Goal: Task Accomplishment & Management: Manage account settings

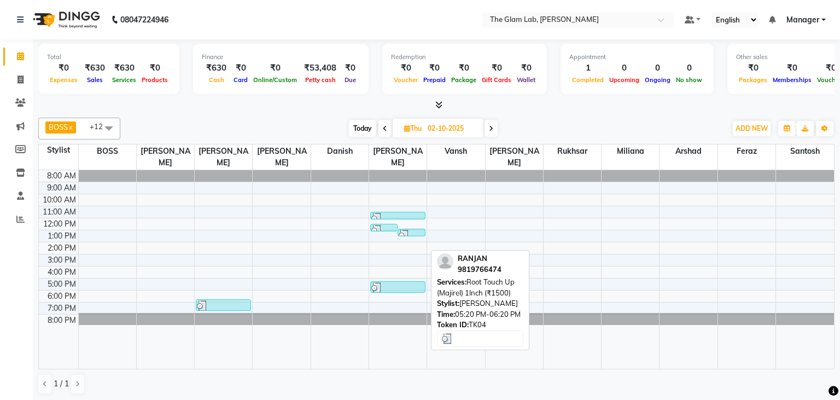
click at [395, 282] on div at bounding box center [397, 287] width 53 height 11
select select "3"
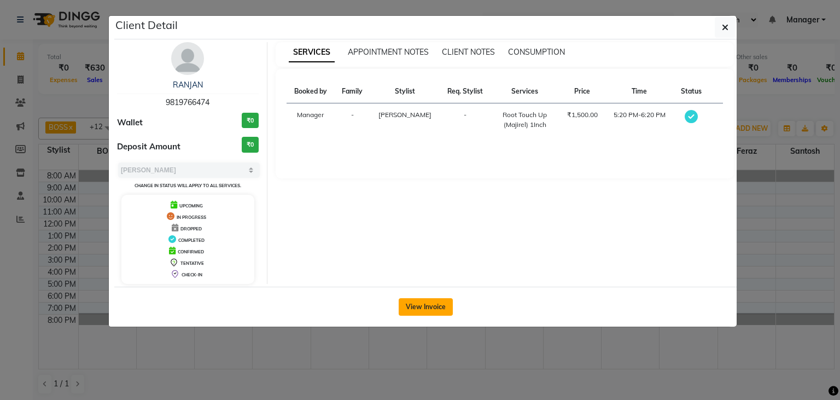
click at [435, 309] on button "View Invoice" at bounding box center [426, 306] width 54 height 17
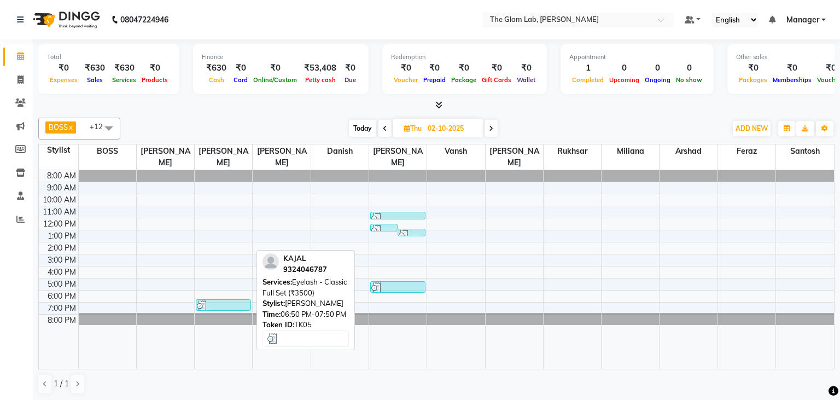
click at [216, 300] on div at bounding box center [223, 305] width 53 height 11
select select "3"
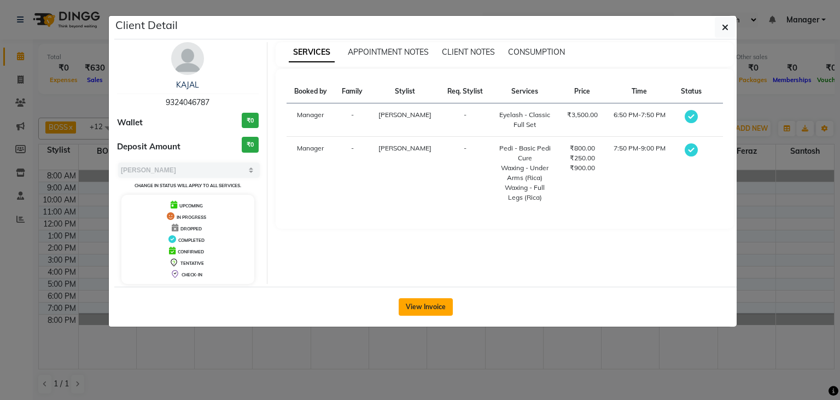
click at [427, 305] on button "View Invoice" at bounding box center [426, 306] width 54 height 17
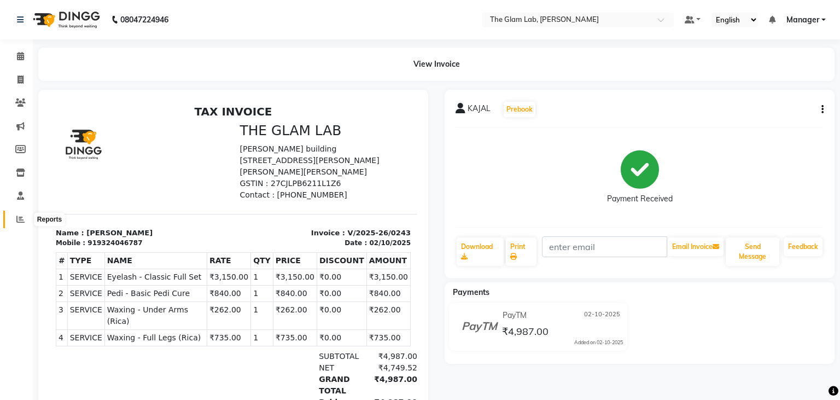
click at [21, 215] on icon at bounding box center [20, 219] width 8 height 8
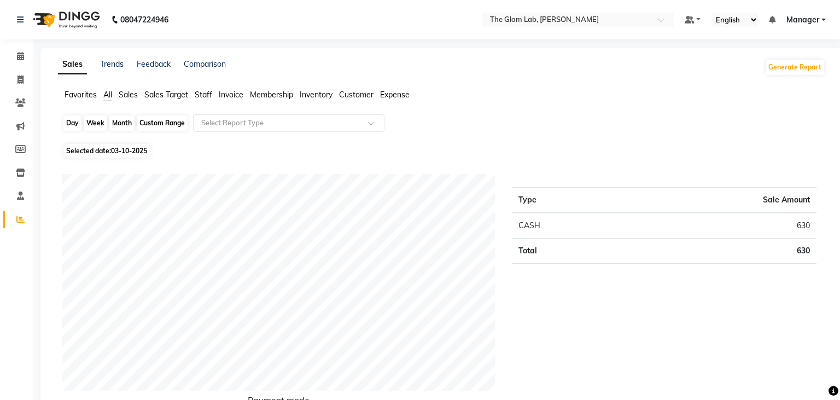
click at [72, 120] on div "Day" at bounding box center [72, 122] width 18 height 15
select select "10"
select select "2025"
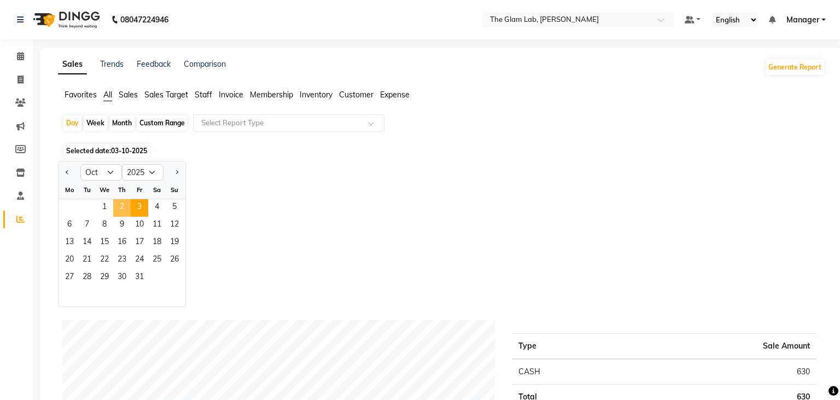
click at [126, 207] on span "2" at bounding box center [121, 207] width 17 height 17
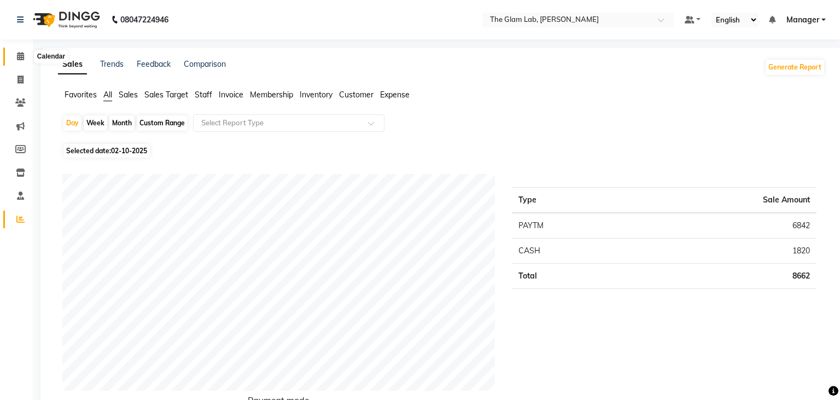
click at [19, 55] on icon at bounding box center [20, 56] width 7 height 8
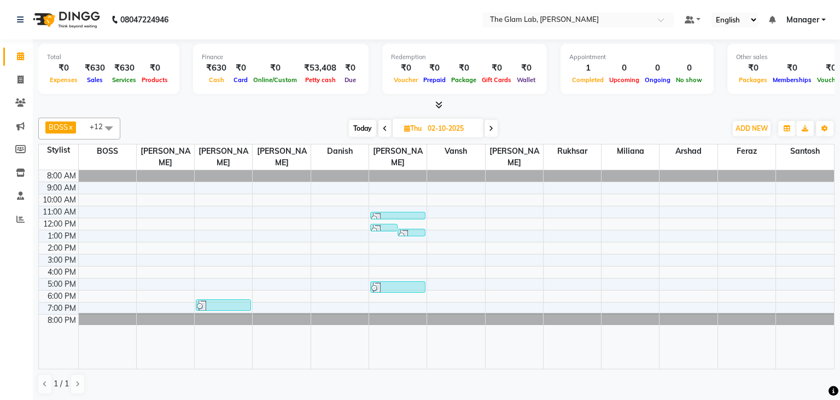
click at [358, 130] on span "Today" at bounding box center [362, 128] width 27 height 17
type input "03-10-2025"
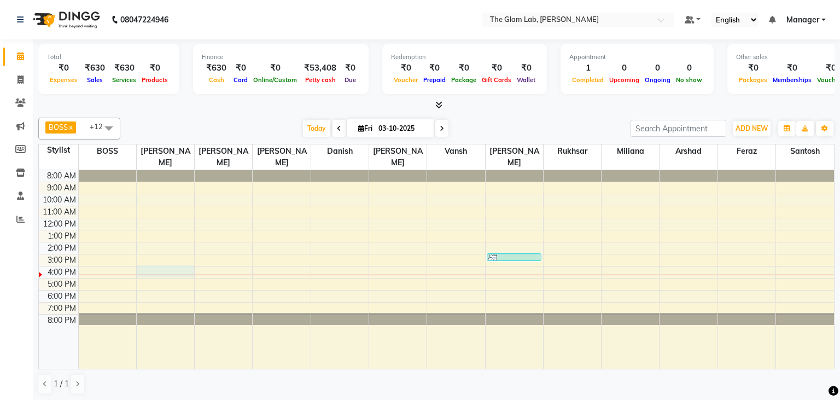
click at [167, 263] on div "8:00 AM 9:00 AM 10:00 AM 11:00 AM 12:00 PM 1:00 PM 2:00 PM 3:00 PM 4:00 PM 5:00…" at bounding box center [436, 269] width 795 height 198
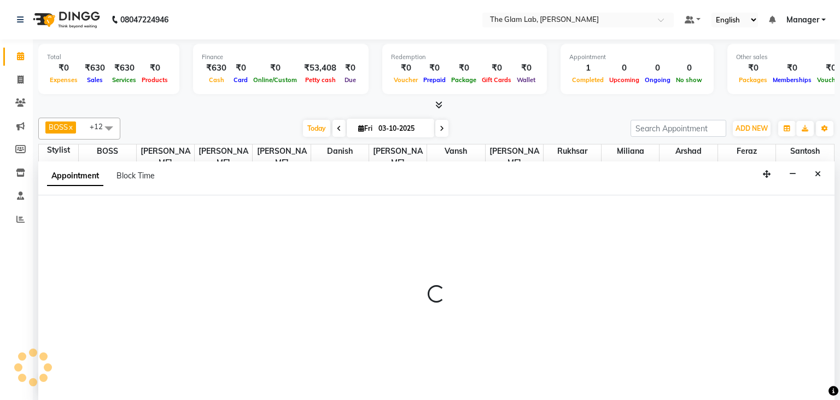
select select "80235"
select select "tentative"
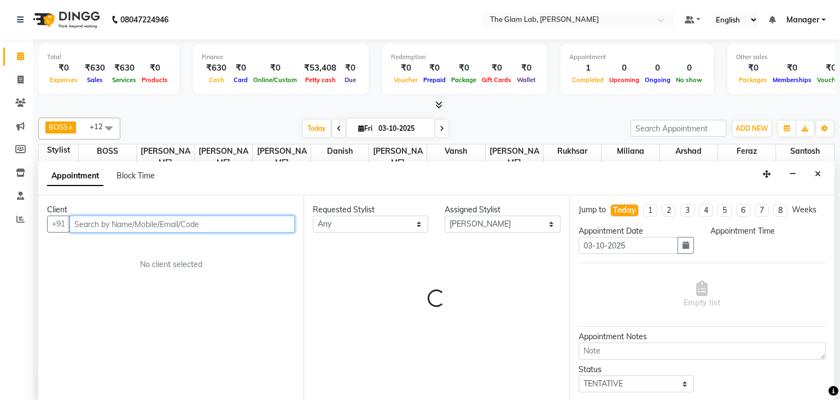
select select "960"
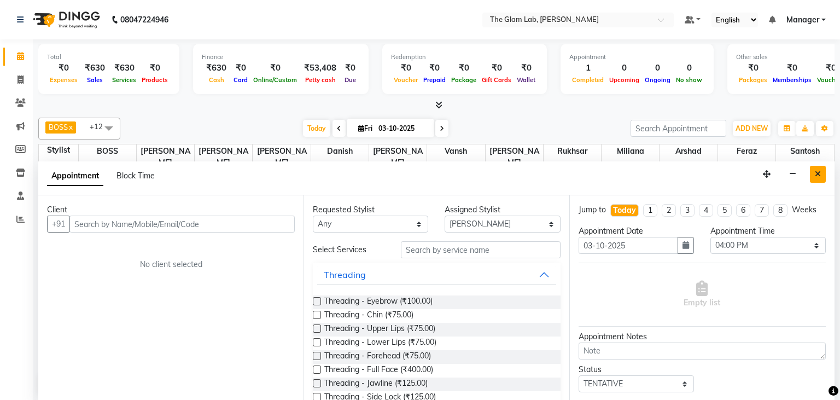
click at [819, 167] on button "Close" at bounding box center [818, 174] width 16 height 17
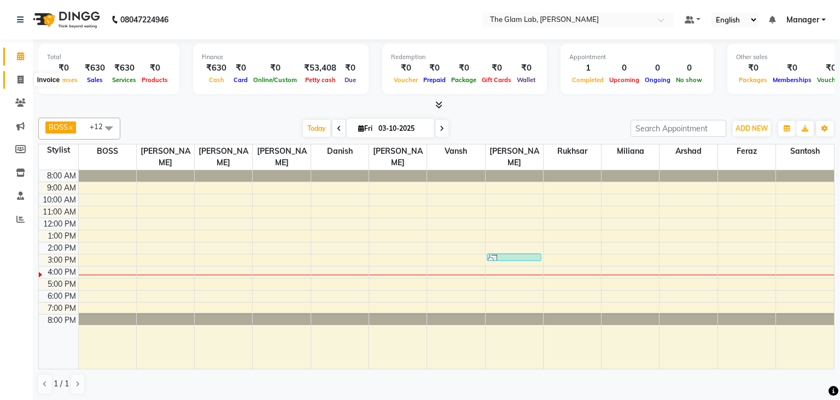
click at [21, 80] on icon at bounding box center [20, 79] width 6 height 8
select select "8277"
select select "service"
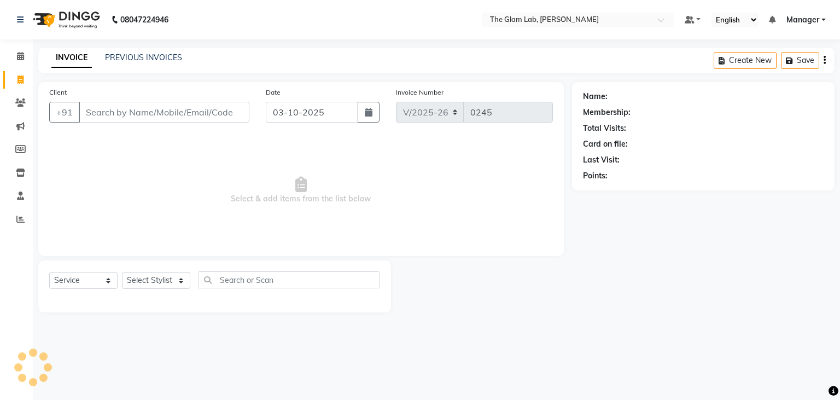
click at [98, 111] on input "Client" at bounding box center [164, 112] width 171 height 21
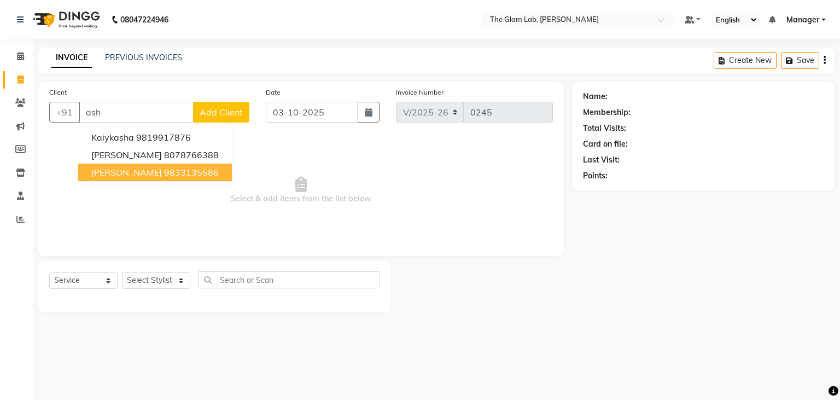
click at [105, 167] on button "[PERSON_NAME] 9833135586" at bounding box center [155, 171] width 154 height 17
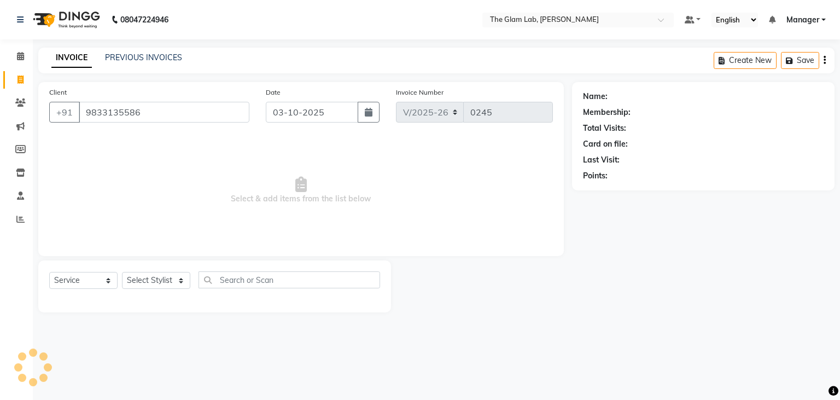
type input "9833135586"
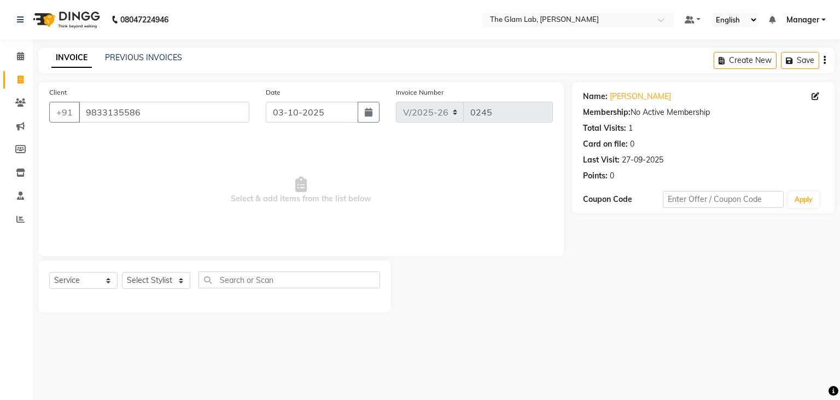
click at [183, 290] on div "Select Service Product Membership Package Voucher Prepaid Gift Card Select Styl…" at bounding box center [214, 284] width 331 height 26
click at [122, 272] on select "Select Stylist [PERSON_NAME] [PERSON_NAME] BOSS Danish Feraz Manager [PERSON_NA…" at bounding box center [156, 280] width 68 height 17
select select "79465"
click option "[PERSON_NAME]" at bounding box center [0, 0] width 0 height 0
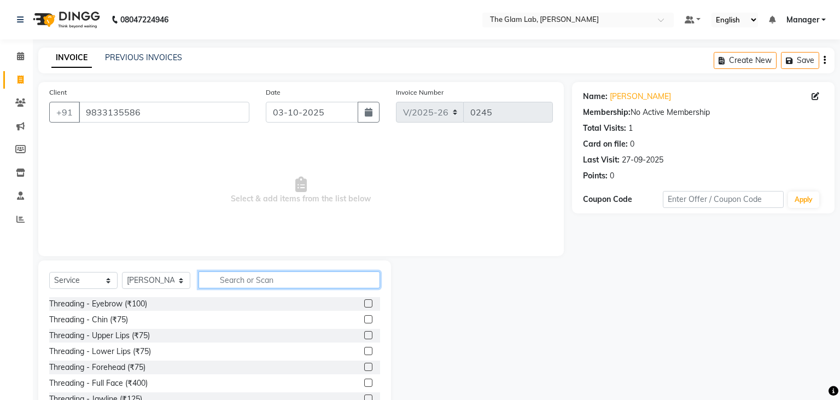
click at [246, 283] on input "text" at bounding box center [288, 279] width 181 height 17
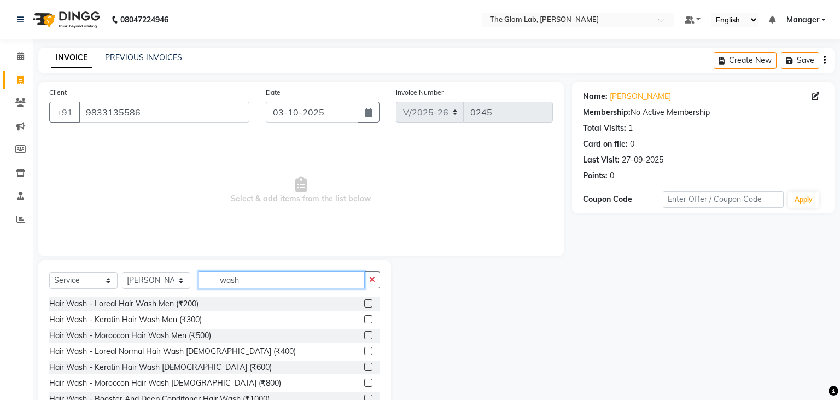
type input "wash"
click at [366, 365] on label at bounding box center [368, 366] width 8 height 8
click at [366, 365] on input "checkbox" at bounding box center [367, 367] width 7 height 7
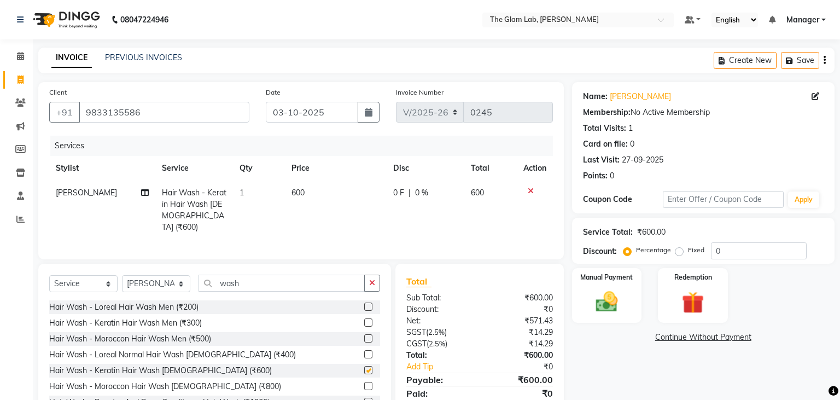
checkbox input "false"
click at [305, 189] on td "600" at bounding box center [336, 209] width 102 height 59
select select "79465"
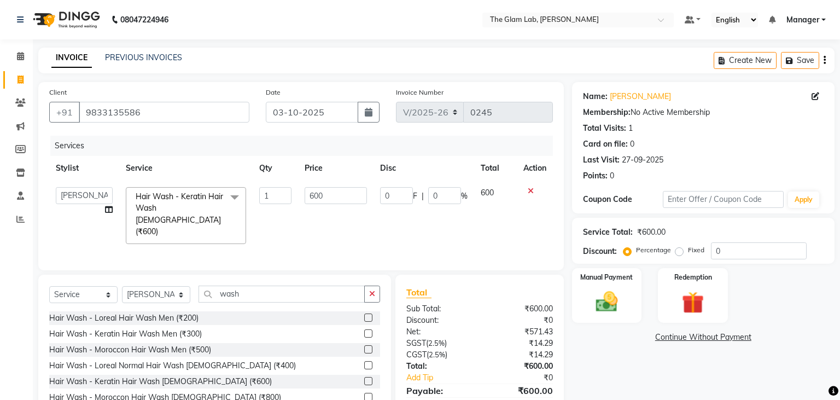
drag, startPoint x: 305, startPoint y: 189, endPoint x: 311, endPoint y: 189, distance: 6.0
click at [311, 189] on input "600" at bounding box center [335, 195] width 62 height 17
type input "630"
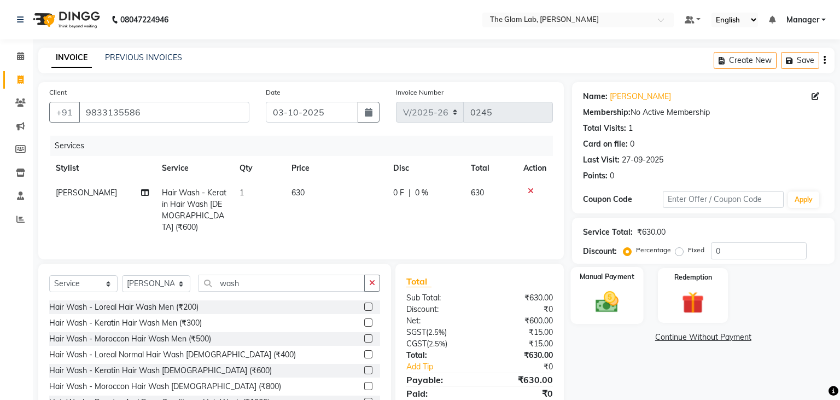
click at [616, 309] on img at bounding box center [606, 302] width 37 height 26
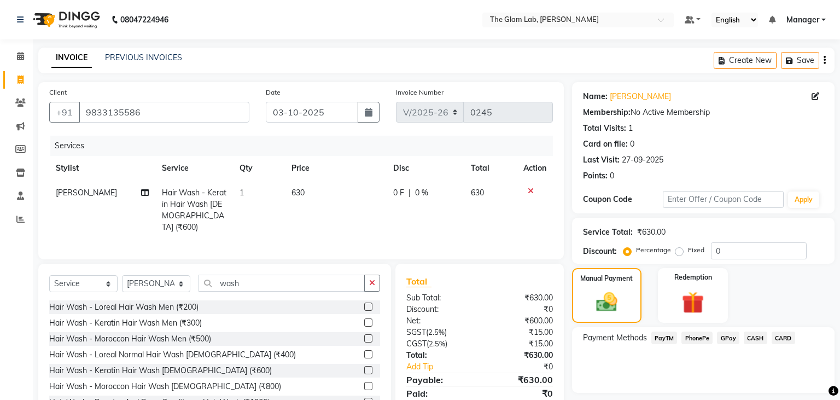
click at [776, 341] on span "CARD" at bounding box center [783, 337] width 24 height 13
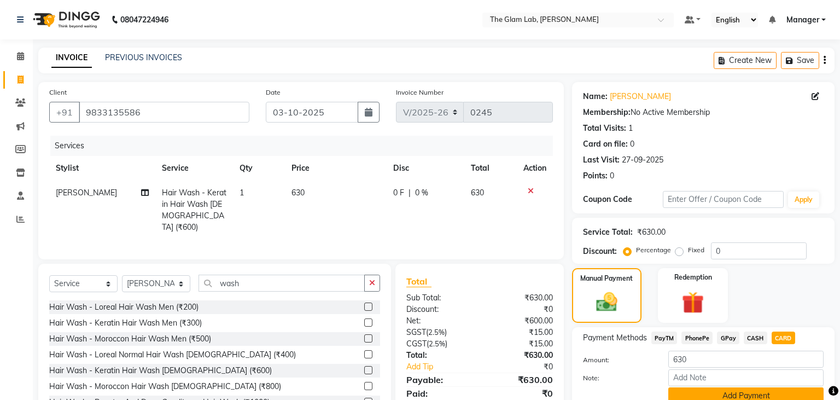
scroll to position [48, 0]
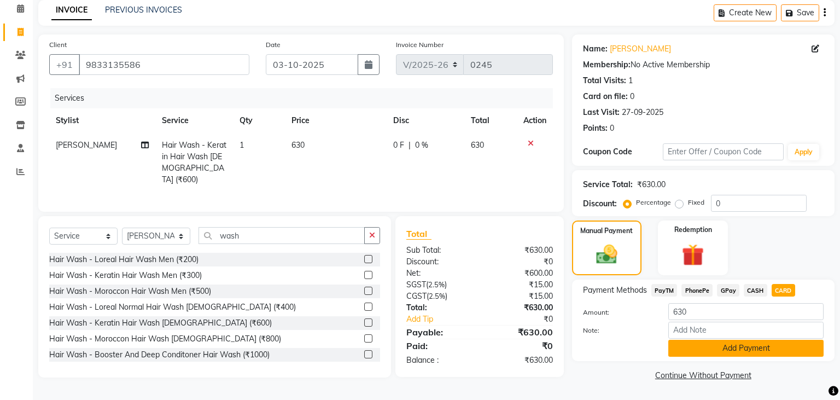
click at [736, 352] on button "Add Payment" at bounding box center [745, 347] width 155 height 17
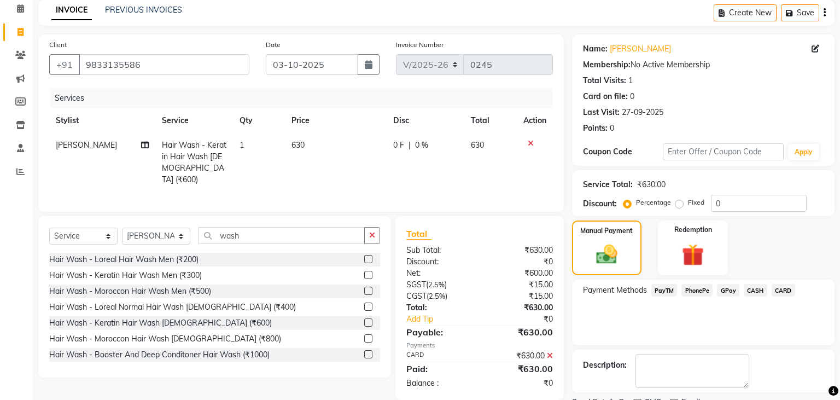
scroll to position [92, 0]
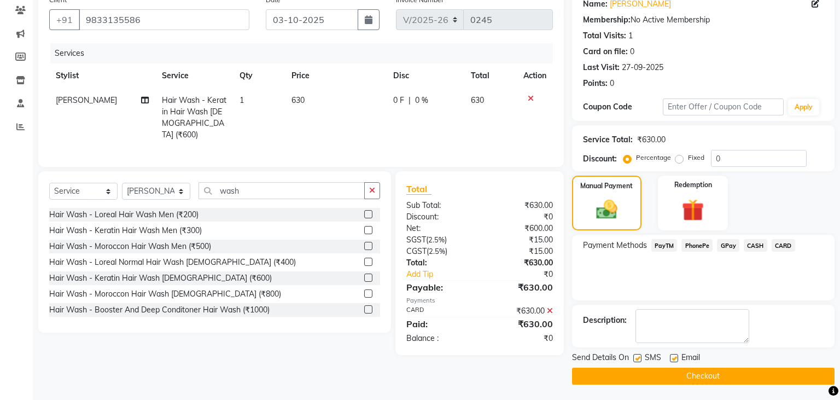
click at [677, 356] on label at bounding box center [674, 358] width 8 height 8
click at [677, 356] on input "checkbox" at bounding box center [673, 358] width 7 height 7
checkbox input "false"
click at [635, 358] on label at bounding box center [637, 358] width 8 height 8
click at [635, 358] on input "checkbox" at bounding box center [636, 358] width 7 height 7
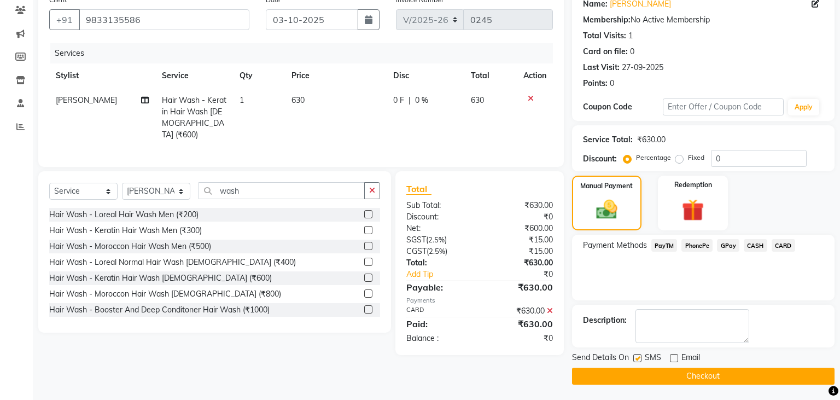
checkbox input "false"
click at [639, 376] on button "Checkout" at bounding box center [703, 375] width 262 height 17
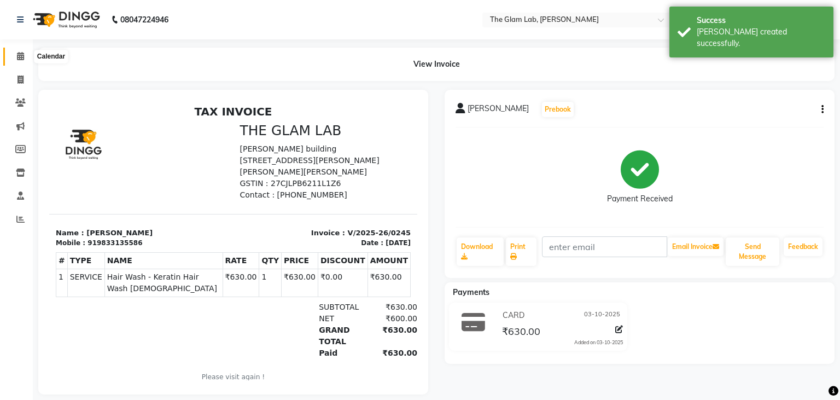
click at [21, 52] on icon at bounding box center [20, 56] width 7 height 8
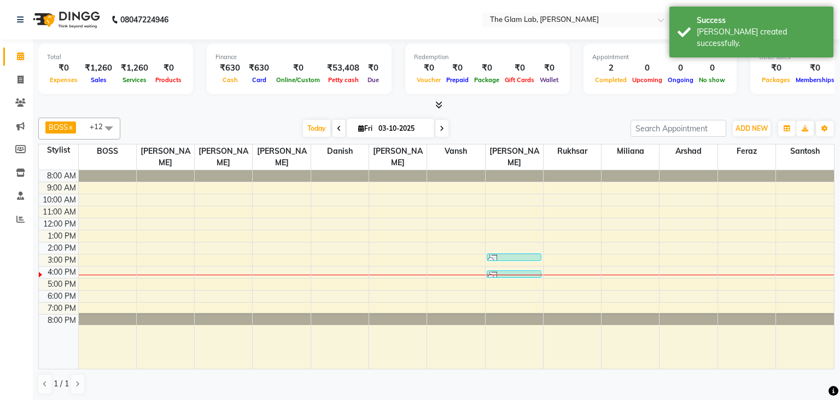
click at [281, 288] on div "8:00 AM 9:00 AM 10:00 AM 11:00 AM 12:00 PM 1:00 PM 2:00 PM 3:00 PM 4:00 PM 5:00…" at bounding box center [436, 269] width 795 height 198
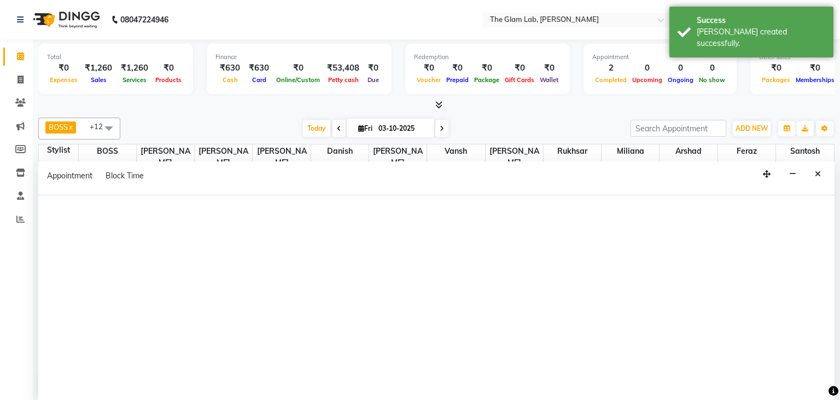
select select "85994"
select select "1080"
select select "tentative"
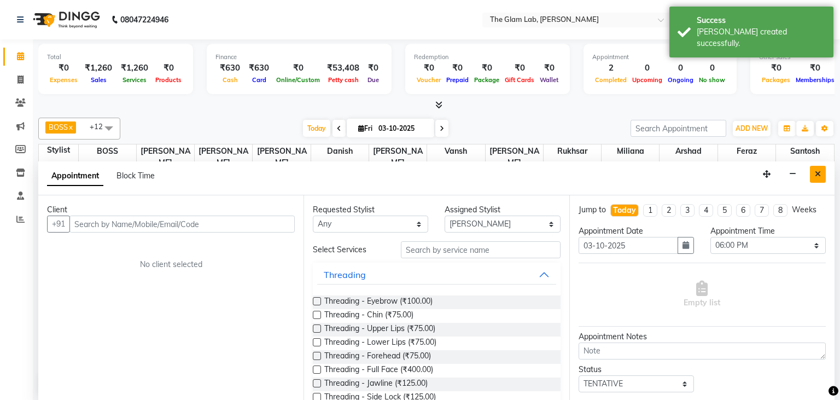
click at [817, 172] on icon "Close" at bounding box center [818, 174] width 6 height 8
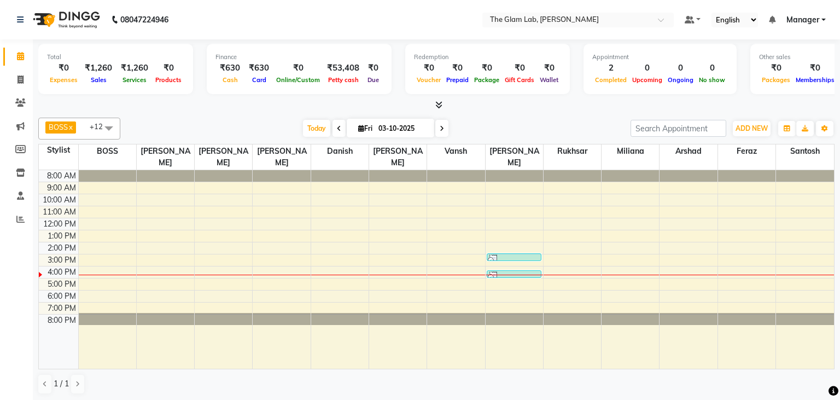
click at [107, 130] on span at bounding box center [109, 128] width 22 height 21
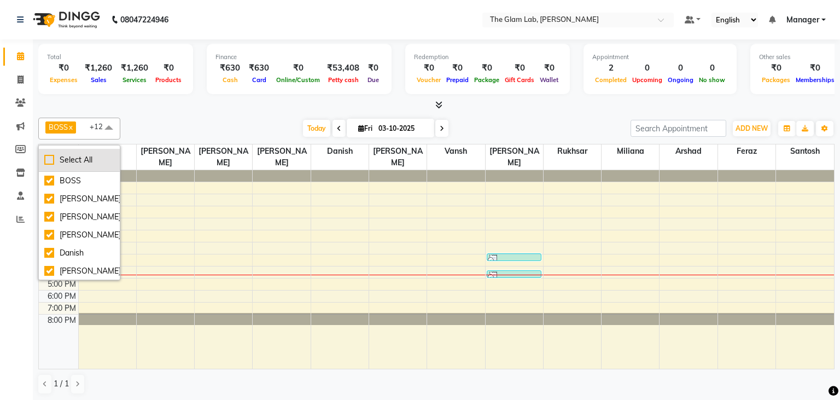
click at [47, 163] on div "Select All" at bounding box center [79, 159] width 70 height 11
checkbox input "true"
click at [266, 116] on div "BOSS x [PERSON_NAME] x [PERSON_NAME] x [PERSON_NAME] x Danish x [PERSON_NAME] x…" at bounding box center [436, 255] width 796 height 285
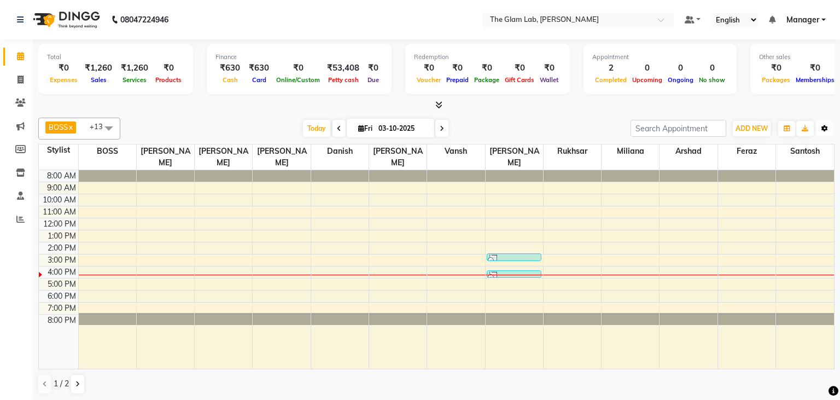
click at [819, 126] on button "Toggle Dropdown" at bounding box center [824, 128] width 17 height 15
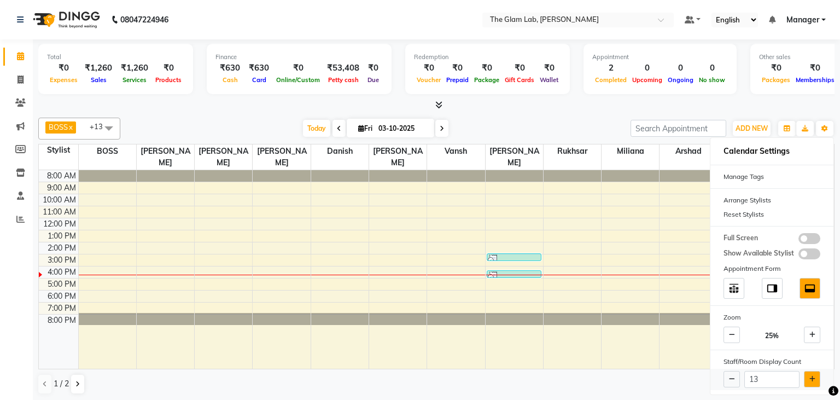
click at [815, 383] on button at bounding box center [812, 379] width 16 height 16
type input "14"
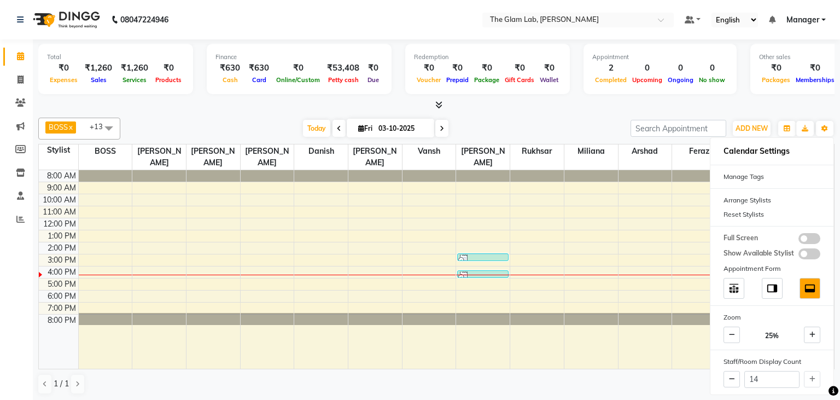
click at [641, 358] on div at bounding box center [645, 269] width 54 height 198
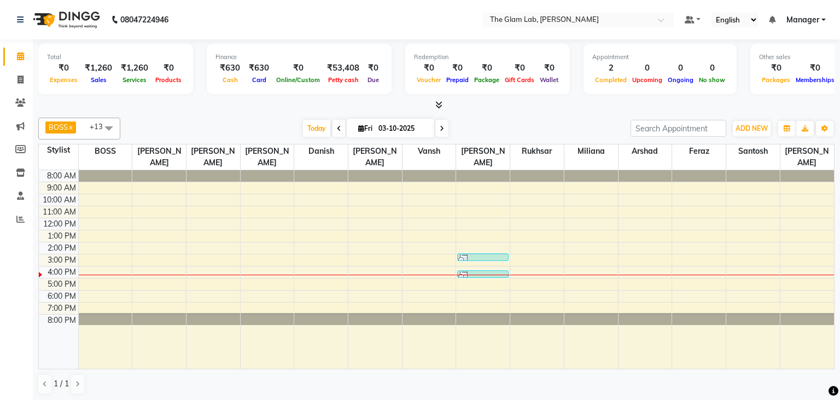
click at [332, 126] on span at bounding box center [338, 128] width 13 height 17
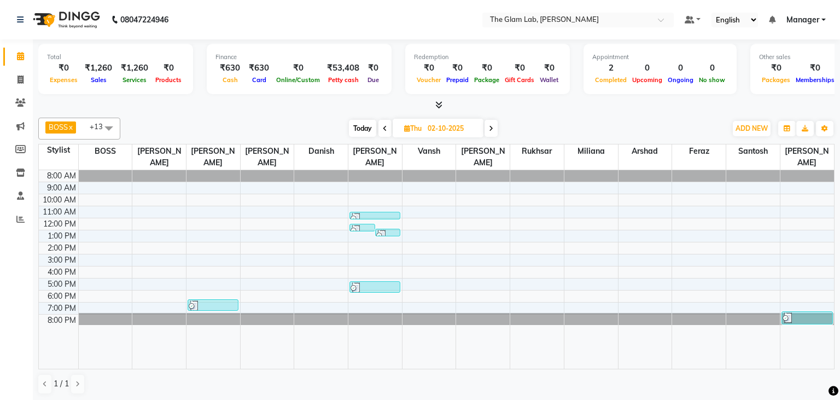
click at [492, 130] on icon at bounding box center [491, 128] width 4 height 7
type input "03-10-2025"
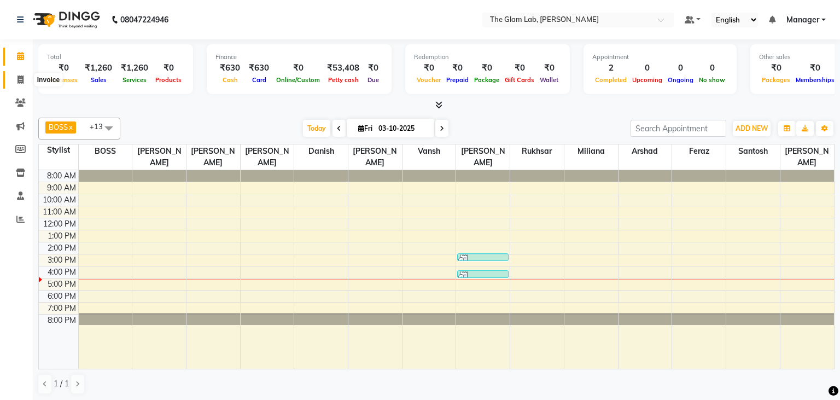
click at [22, 82] on icon at bounding box center [20, 79] width 6 height 8
select select "service"
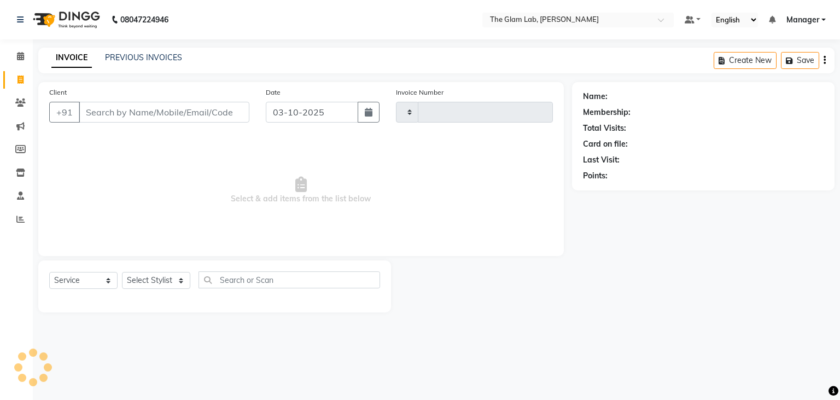
type input "0246"
select select "8277"
click at [161, 114] on input "Client" at bounding box center [164, 112] width 171 height 21
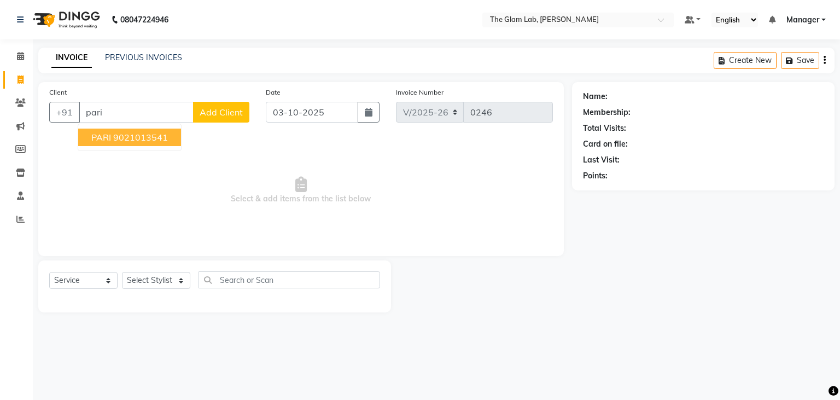
click at [152, 136] on ngb-highlight "9021013541" at bounding box center [140, 137] width 55 height 11
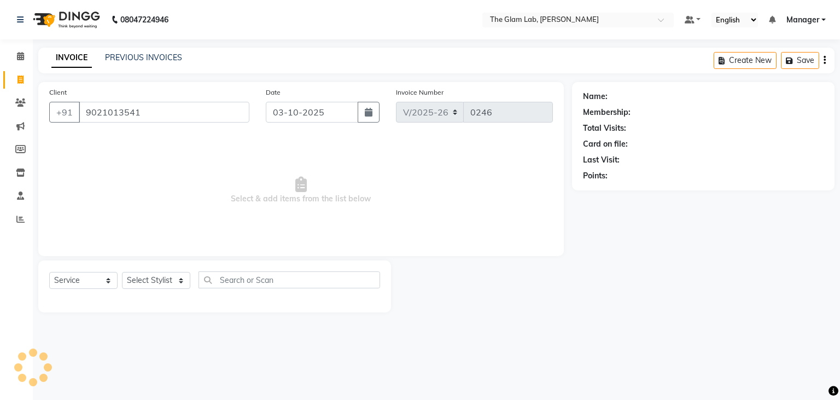
type input "9021013541"
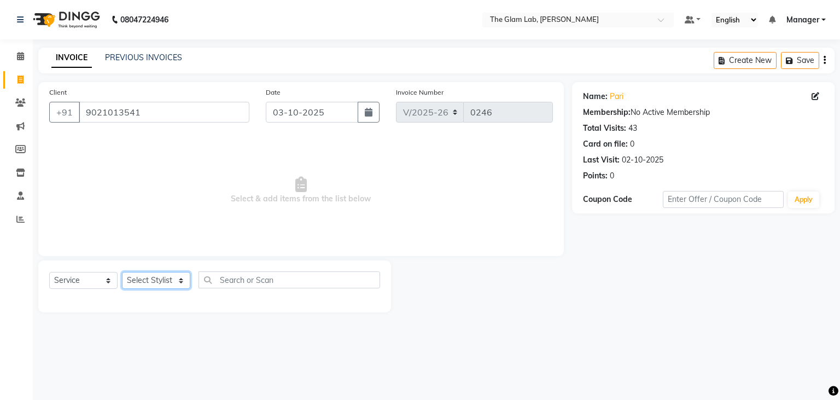
click at [122, 272] on select "Select Stylist [PERSON_NAME] [PERSON_NAME] BOSS Danish Feraz Manager [PERSON_NA…" at bounding box center [156, 280] width 68 height 17
select select "93588"
click option "[PERSON_NAME]" at bounding box center [0, 0] width 0 height 0
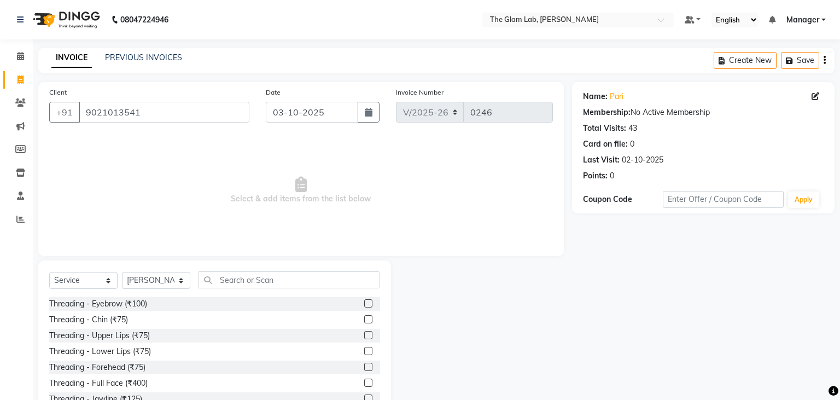
click at [368, 303] on label at bounding box center [368, 303] width 8 height 8
click at [368, 303] on input "checkbox" at bounding box center [367, 303] width 7 height 7
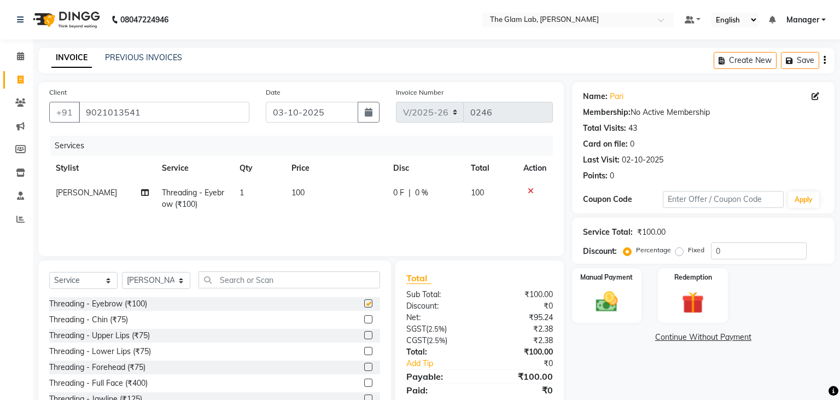
checkbox input "false"
click at [309, 189] on td "100" at bounding box center [336, 198] width 102 height 36
select select "93588"
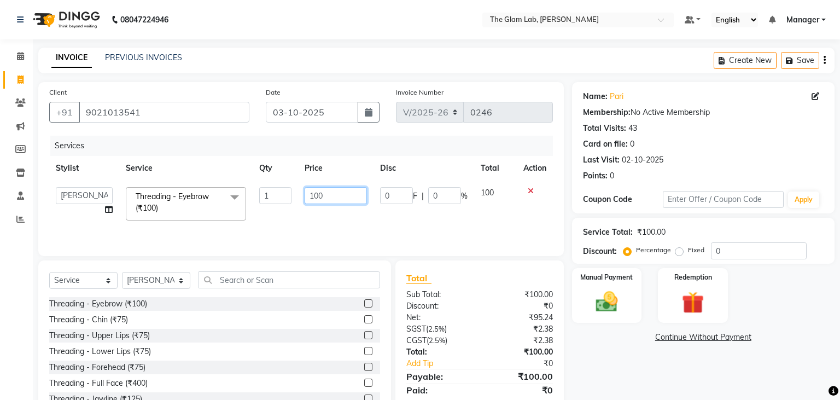
click at [309, 189] on input "100" at bounding box center [335, 195] width 62 height 17
type input "1"
type input "210"
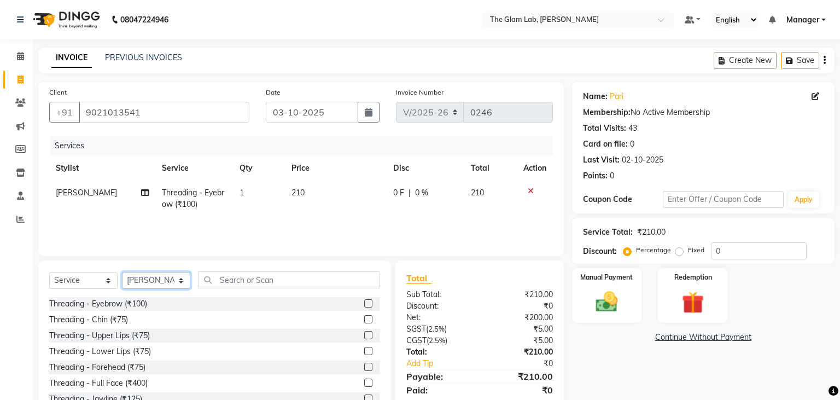
select select "79459"
click option "Danish" at bounding box center [0, 0] width 0 height 0
click at [141, 116] on input "9021013541" at bounding box center [164, 112] width 171 height 21
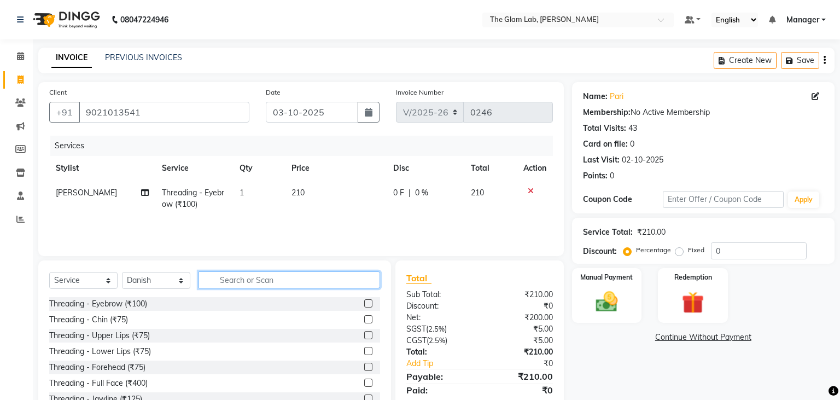
click at [258, 279] on input "text" at bounding box center [288, 279] width 181 height 17
type input "eye"
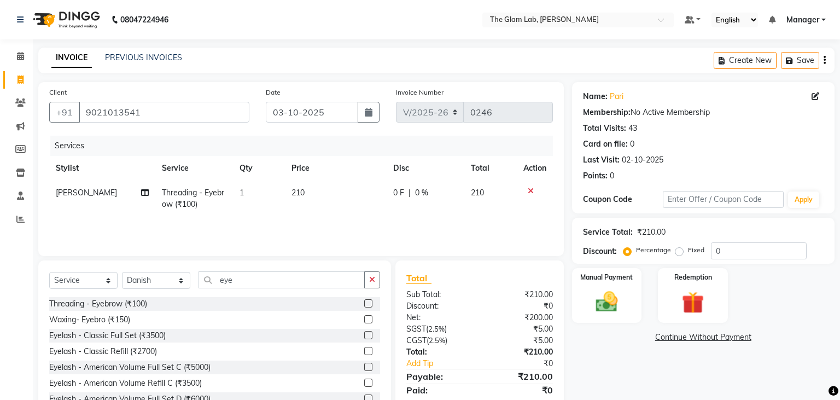
click at [371, 350] on label at bounding box center [368, 351] width 8 height 8
click at [371, 350] on input "checkbox" at bounding box center [367, 351] width 7 height 7
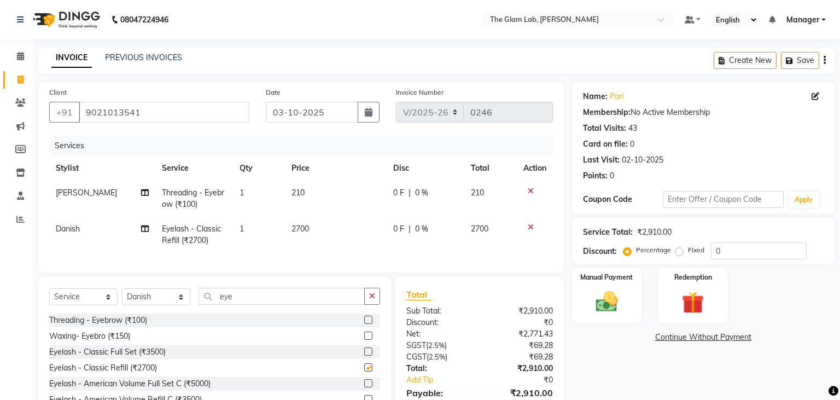
checkbox input "false"
click at [305, 232] on span "2700" at bounding box center [299, 229] width 17 height 10
select select "79459"
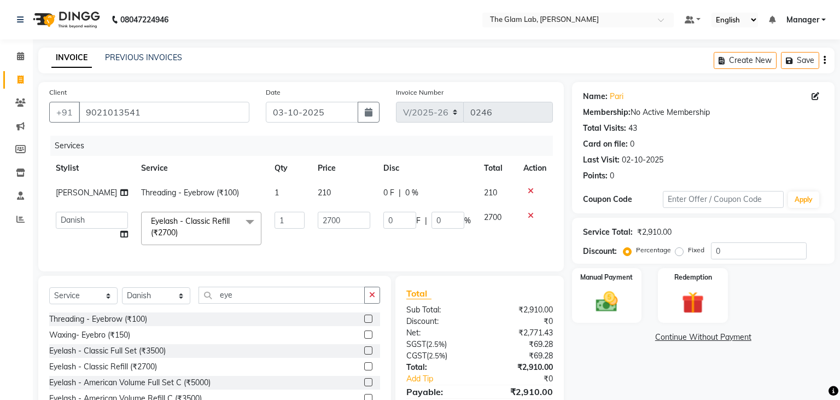
click at [311, 232] on td "2700" at bounding box center [344, 228] width 66 height 46
click at [332, 219] on input "2700" at bounding box center [344, 220] width 53 height 17
type input "2000"
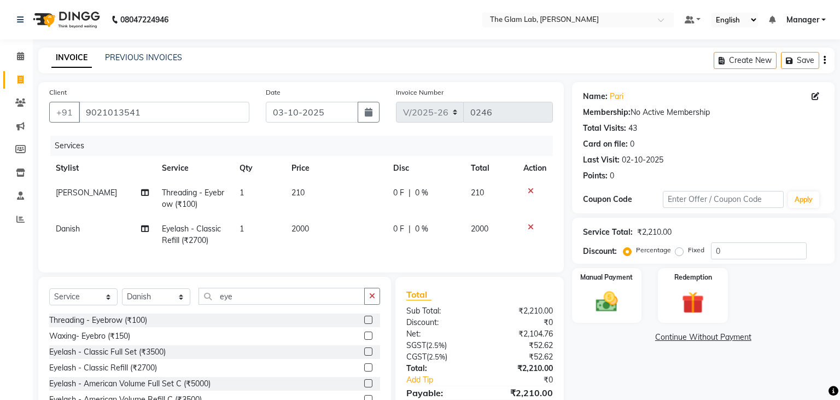
click at [342, 248] on td "2000" at bounding box center [336, 234] width 102 height 36
select select "79459"
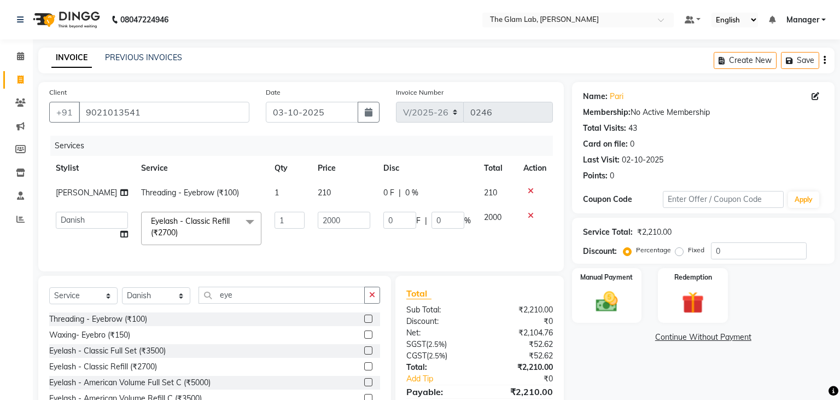
scroll to position [53, 0]
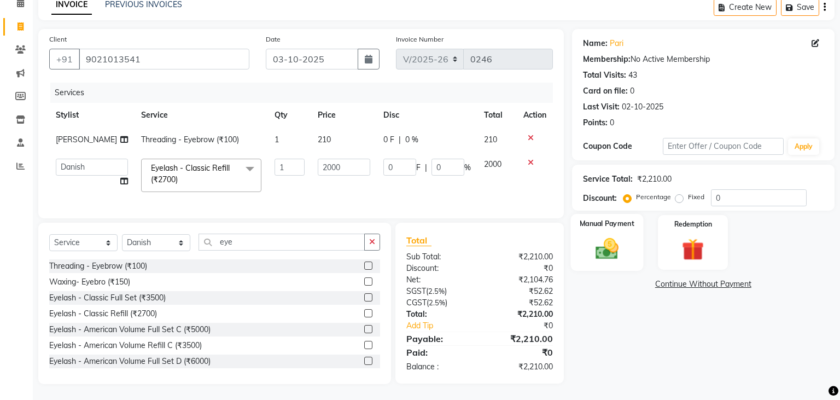
click at [619, 239] on img at bounding box center [606, 249] width 37 height 26
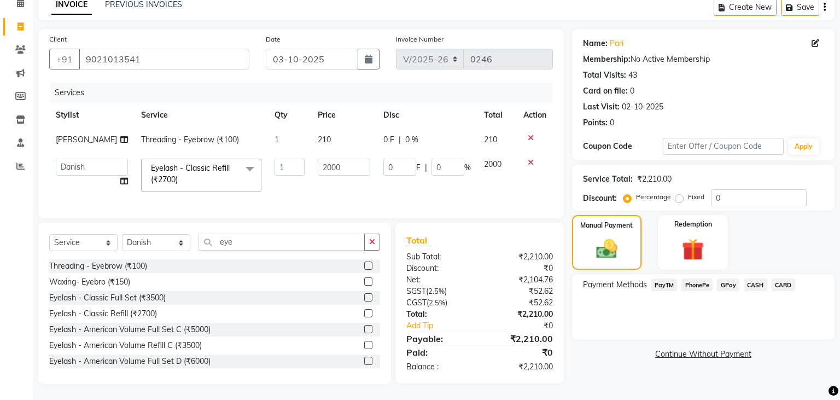
click at [667, 285] on span "PayTM" at bounding box center [664, 284] width 26 height 13
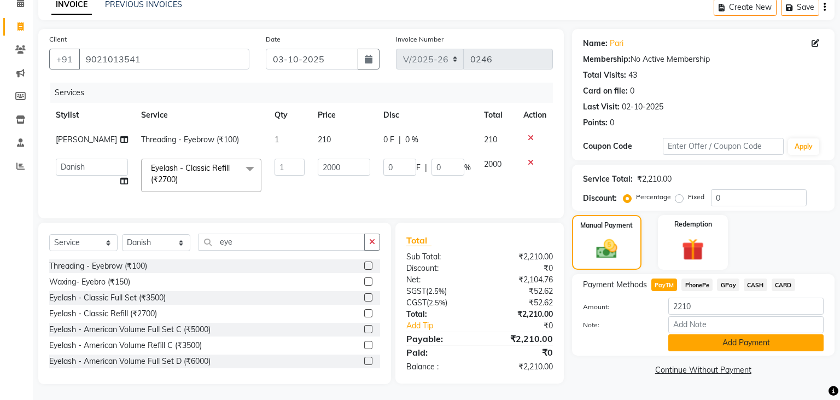
click at [701, 347] on button "Add Payment" at bounding box center [745, 342] width 155 height 17
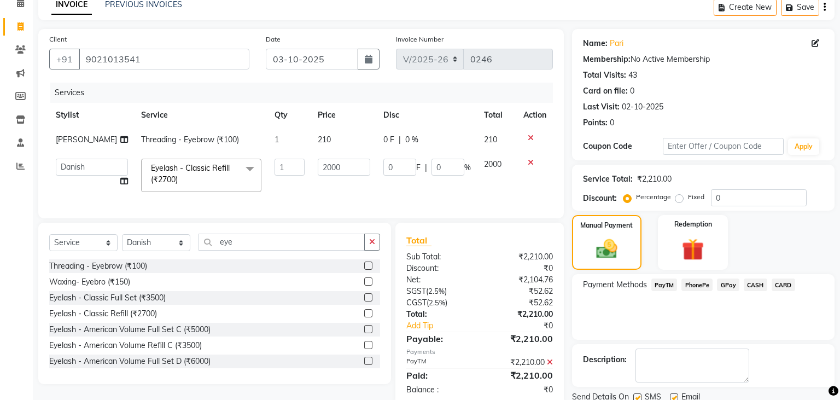
scroll to position [92, 0]
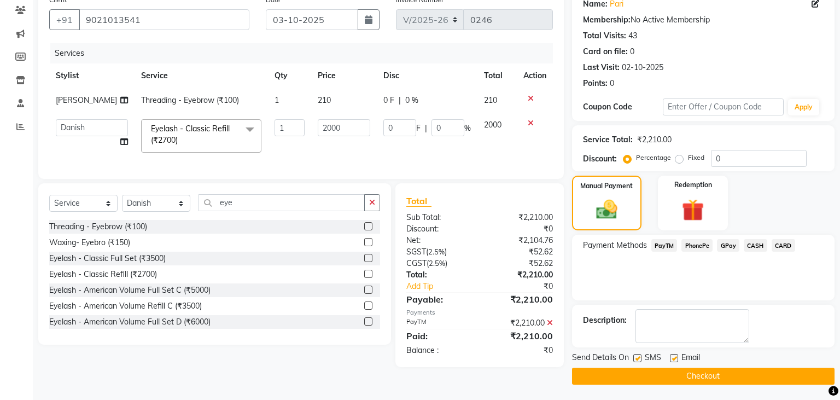
click at [675, 356] on label at bounding box center [674, 358] width 8 height 8
click at [675, 356] on input "checkbox" at bounding box center [673, 358] width 7 height 7
checkbox input "false"
click at [633, 358] on label at bounding box center [637, 358] width 8 height 8
click at [633, 358] on input "checkbox" at bounding box center [636, 358] width 7 height 7
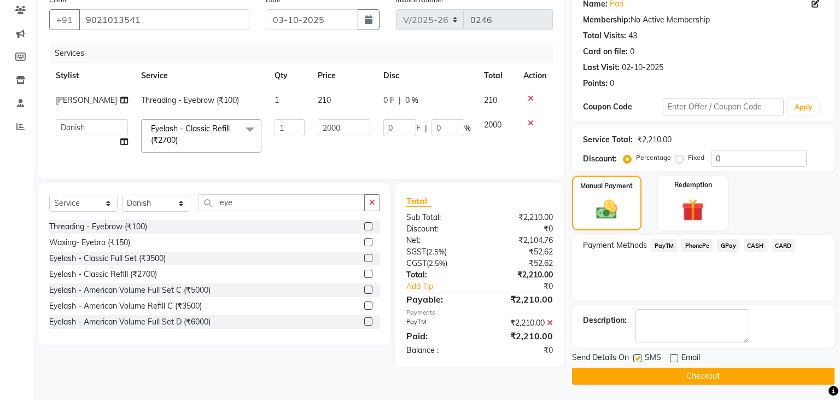
checkbox input "false"
click at [635, 372] on button "Checkout" at bounding box center [703, 375] width 262 height 17
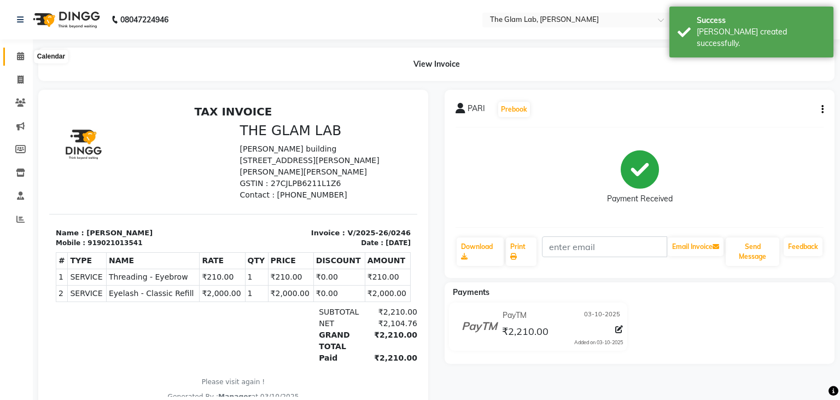
click at [21, 54] on icon at bounding box center [20, 56] width 7 height 8
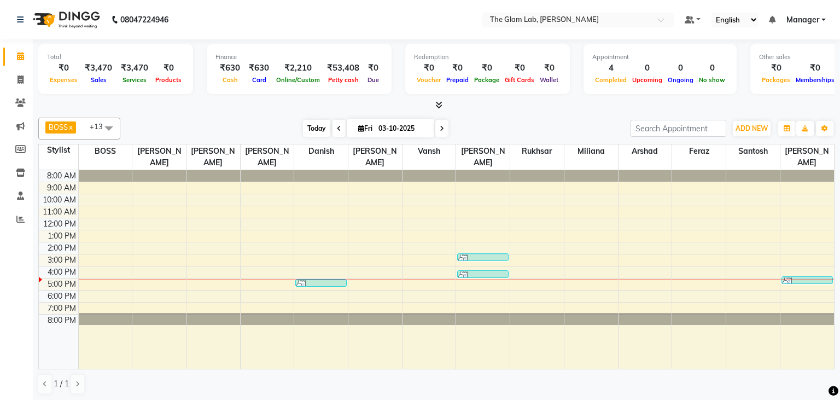
click at [306, 126] on span "Today" at bounding box center [316, 128] width 27 height 17
click at [355, 126] on span "Fri" at bounding box center [365, 128] width 20 height 8
select select "10"
select select "2025"
